Goal: Use online tool/utility: Utilize a website feature to perform a specific function

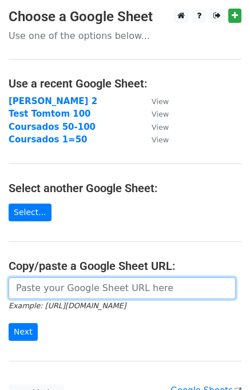
click at [50, 294] on input "url" at bounding box center [122, 288] width 227 height 22
paste input "https://docs.google.com/spreadsheets/d/1CPWQRUz8tNY7ijpJSVmWNDiTf14sk6wwLWgQdFw…"
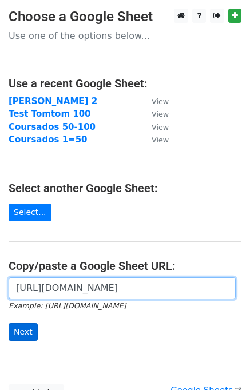
type input "https://docs.google.com/spreadsheets/d/1CPWQRUz8tNY7ijpJSVmWNDiTf14sk6wwLWgQdFw…"
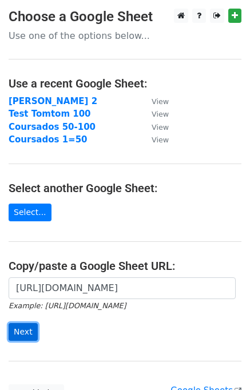
click at [31, 323] on input "Next" at bounding box center [23, 332] width 29 height 18
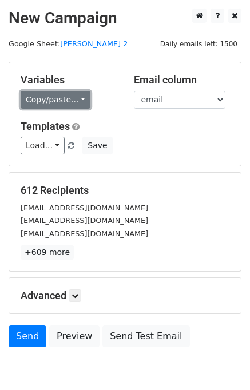
click at [64, 95] on link "Copy/paste..." at bounding box center [56, 100] width 70 height 18
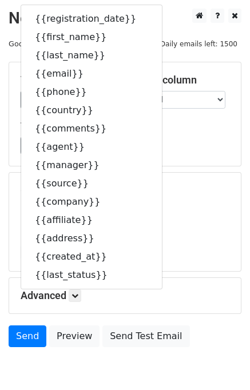
click at [155, 172] on div "612 Recipients [EMAIL_ADDRESS][DOMAIN_NAME] [EMAIL_ADDRESS][DOMAIN_NAME] [EMAIL…" at bounding box center [125, 221] width 233 height 99
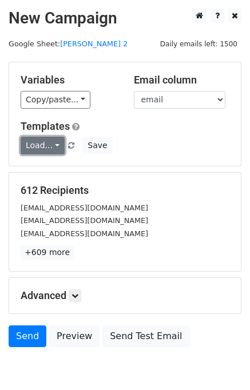
click at [45, 146] on link "Load..." at bounding box center [43, 146] width 44 height 18
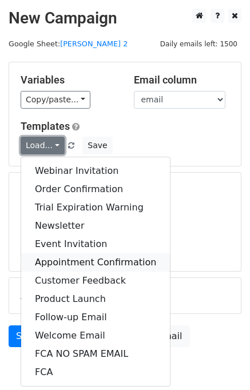
scroll to position [53, 0]
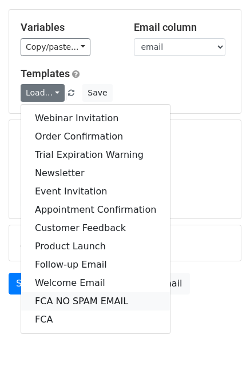
click at [81, 298] on link "FCA NO SPAM EMAIL" at bounding box center [95, 301] width 149 height 18
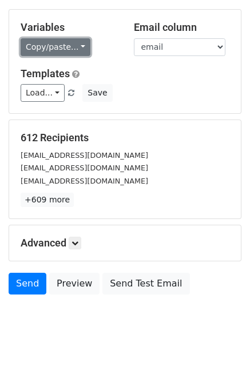
click at [78, 47] on link "Copy/paste..." at bounding box center [56, 47] width 70 height 18
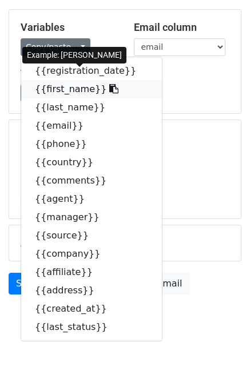
click at [109, 90] on icon at bounding box center [113, 88] width 9 height 9
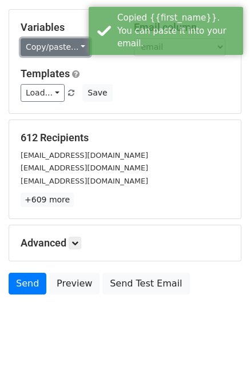
click at [74, 51] on link "Copy/paste..." at bounding box center [56, 47] width 70 height 18
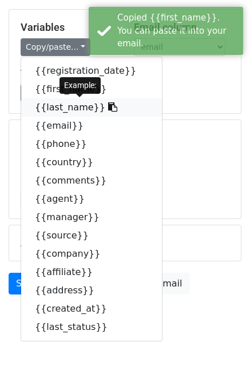
click at [108, 108] on icon at bounding box center [112, 106] width 9 height 9
